Goal: Task Accomplishment & Management: Use online tool/utility

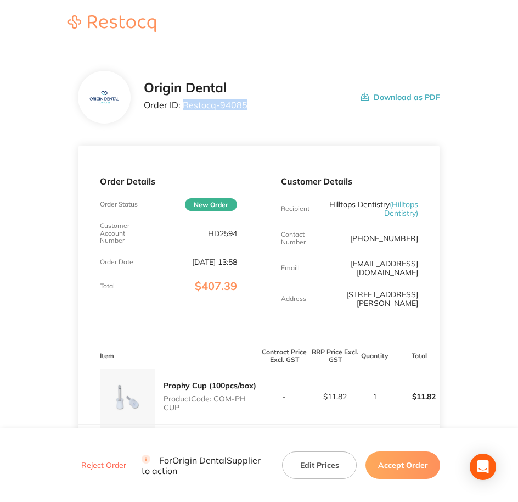
drag, startPoint x: 183, startPoint y: 102, endPoint x: 245, endPoint y: 106, distance: 62.1
click at [245, 106] on p "Order ID: Restocq- 94085" at bounding box center [196, 105] width 104 height 10
copy p "Restocq- 94085"
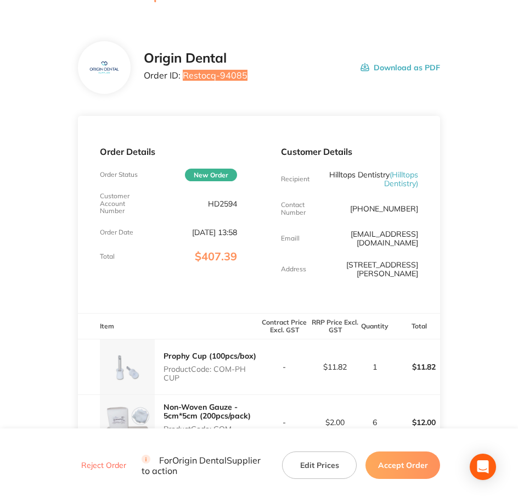
scroll to position [137, 0]
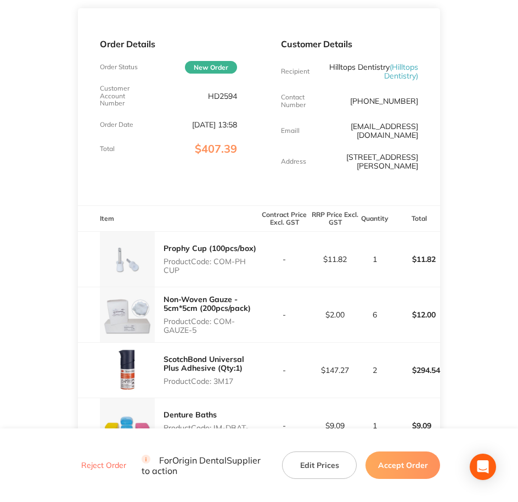
drag, startPoint x: 216, startPoint y: 249, endPoint x: 252, endPoint y: 261, distance: 38.5
click at [252, 261] on p "Product Code: COM-PH CUP" at bounding box center [211, 266] width 95 height 18
copy p "COM-PH CUP"
drag, startPoint x: 217, startPoint y: 308, endPoint x: 233, endPoint y: 319, distance: 19.6
click at [233, 319] on p "Product Code: COM-GAUZE-5" at bounding box center [211, 326] width 95 height 18
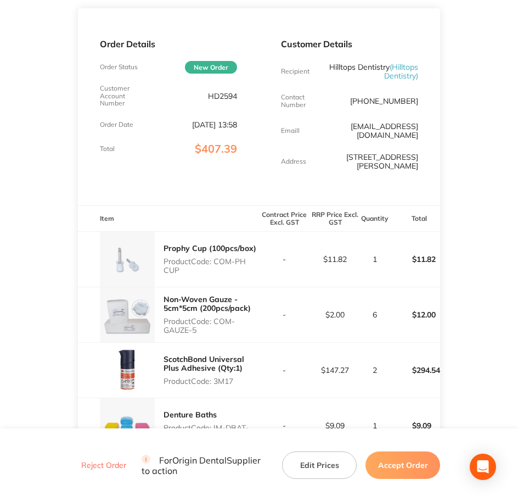
copy p "COM-GAUZE-5"
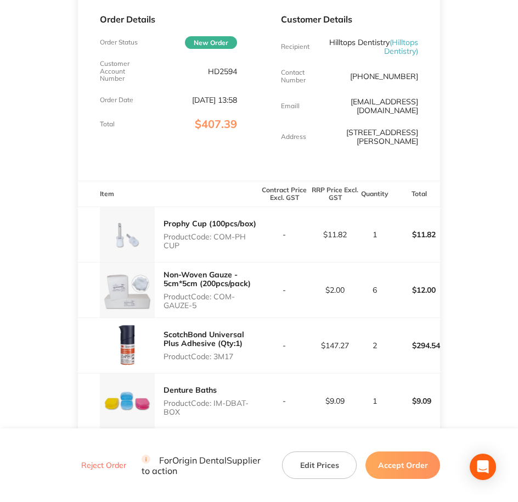
scroll to position [274, 0]
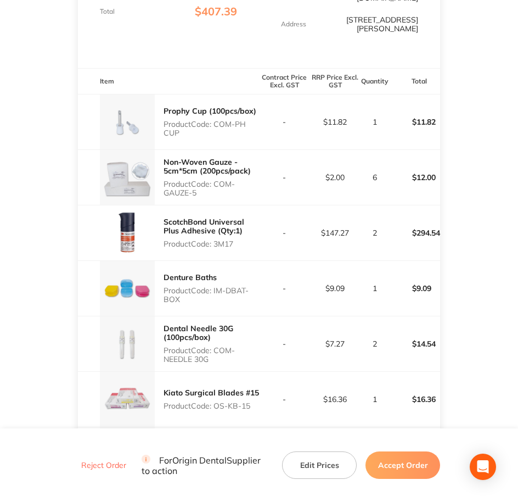
drag, startPoint x: 215, startPoint y: 233, endPoint x: 239, endPoint y: 236, distance: 24.8
click at [239, 239] on p "Product Code: 3M17" at bounding box center [211, 243] width 95 height 9
copy p "3M17"
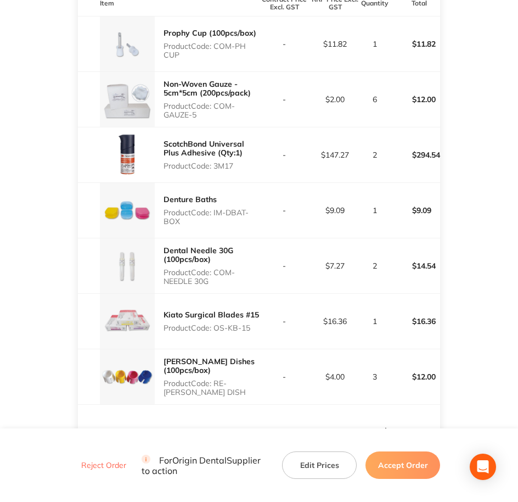
scroll to position [412, 0]
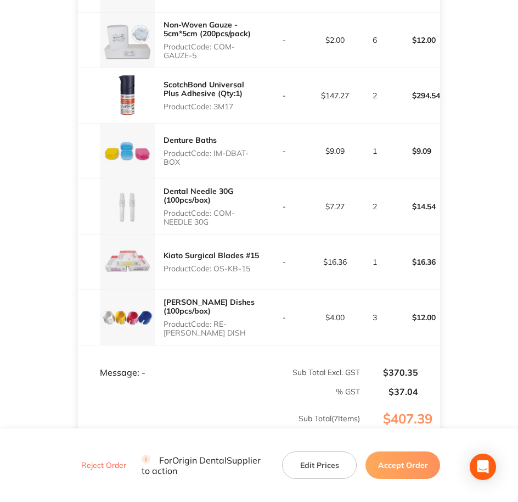
drag, startPoint x: 215, startPoint y: 140, endPoint x: 244, endPoint y: 157, distance: 33.4
click at [244, 157] on p "Product Code: IM-DBAT-BOX" at bounding box center [211, 158] width 95 height 18
copy p "IM-DBAT-BOX"
copy p "COM-NEEDLE 30G"
drag, startPoint x: 216, startPoint y: 205, endPoint x: 238, endPoint y: 216, distance: 23.8
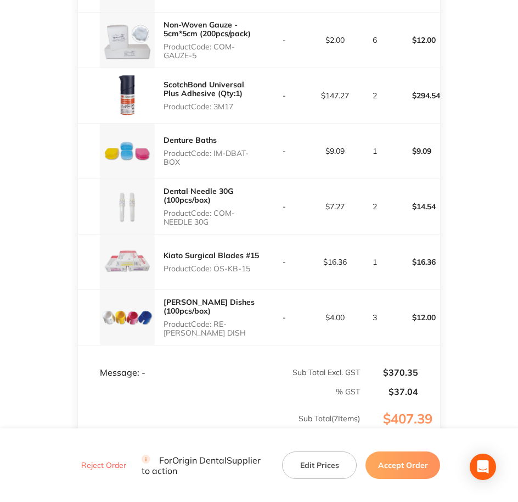
click at [238, 216] on p "Product Code: COM-NEEDLE 30G" at bounding box center [211, 218] width 95 height 18
drag, startPoint x: 213, startPoint y: 258, endPoint x: 255, endPoint y: 256, distance: 41.2
click at [255, 264] on p "Product Code: OS-KB-15" at bounding box center [211, 268] width 95 height 9
drag, startPoint x: 255, startPoint y: 256, endPoint x: 233, endPoint y: 264, distance: 22.7
click at [241, 264] on div "Kiato Surgical Blades #15 Product Code: OS-KB-15" at bounding box center [211, 261] width 95 height 31
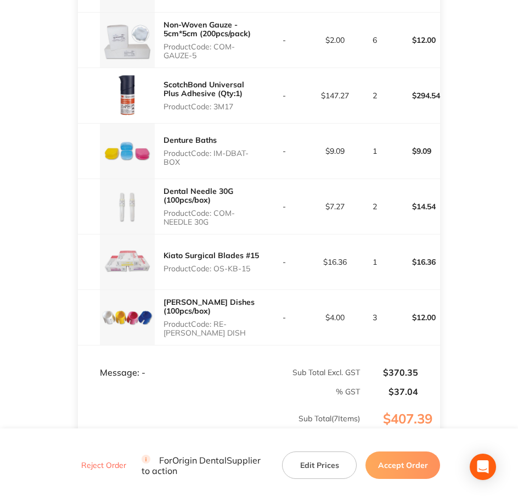
click at [212, 264] on p "Product Code: OS-KB-15" at bounding box center [211, 268] width 95 height 9
drag, startPoint x: 216, startPoint y: 260, endPoint x: 256, endPoint y: 260, distance: 39.5
click at [256, 264] on p "Product Code: OS-KB-15" at bounding box center [211, 268] width 95 height 9
copy p "OS-KB-15"
drag, startPoint x: 218, startPoint y: 315, endPoint x: 250, endPoint y: 327, distance: 33.5
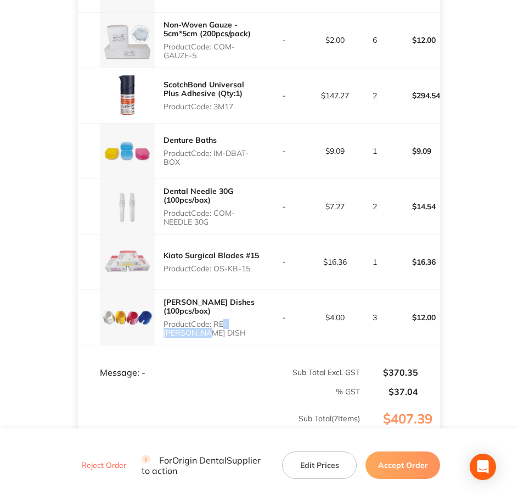
click at [250, 327] on p "Product Code: RE-[PERSON_NAME] DISH" at bounding box center [211, 328] width 95 height 18
drag, startPoint x: 250, startPoint y: 327, endPoint x: 233, endPoint y: 325, distance: 17.2
click at [233, 325] on p "Product Code: RE-[PERSON_NAME] DISH" at bounding box center [211, 328] width 95 height 18
copy p "RE-[PERSON_NAME] DISH"
drag, startPoint x: 430, startPoint y: 466, endPoint x: 413, endPoint y: 454, distance: 20.5
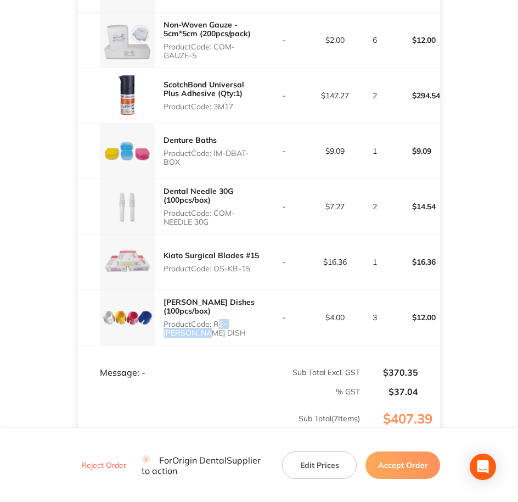
click at [430, 466] on button "Accept Order" at bounding box center [402, 464] width 75 height 27
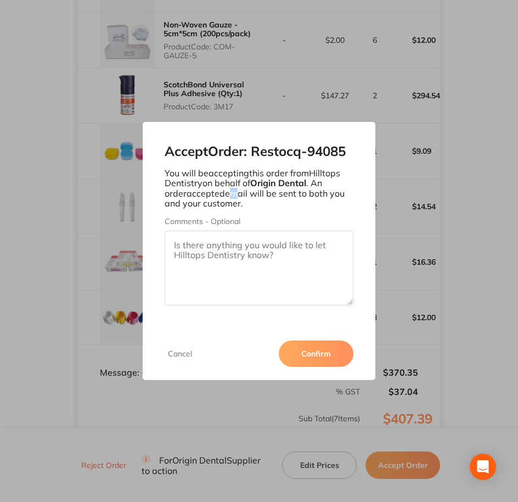
click at [211, 200] on p "You will be accepting this order from Hilltops Dentistry on behalf of Origin De…" at bounding box center [259, 188] width 189 height 41
drag, startPoint x: 211, startPoint y: 200, endPoint x: 232, endPoint y: 265, distance: 68.4
click at [231, 264] on textarea "Comments - Optional" at bounding box center [259, 267] width 189 height 75
paste textarea "SO-00001045"
type textarea "SO-00001045"
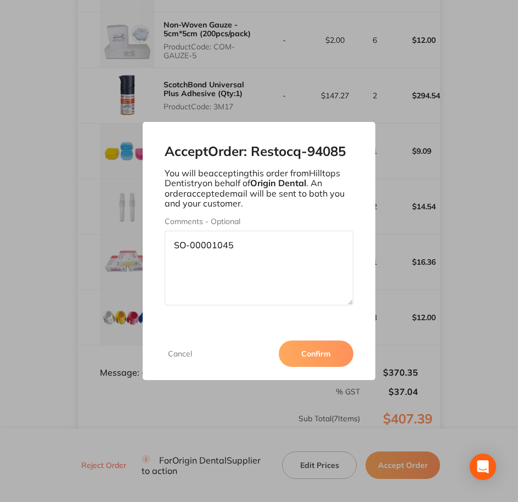
click at [313, 358] on button "Confirm" at bounding box center [316, 353] width 75 height 26
